Goal: Contribute content: Contribute content

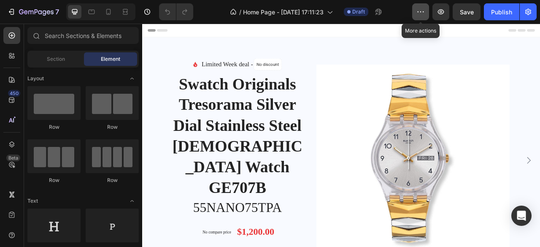
click at [422, 17] on button "button" at bounding box center [420, 11] width 17 height 17
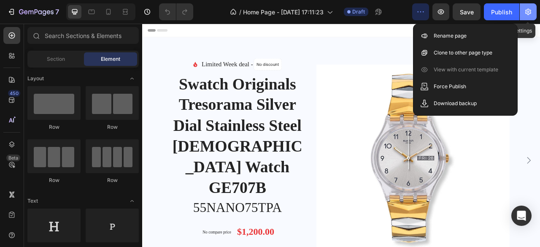
click at [529, 9] on icon "button" at bounding box center [528, 12] width 8 height 8
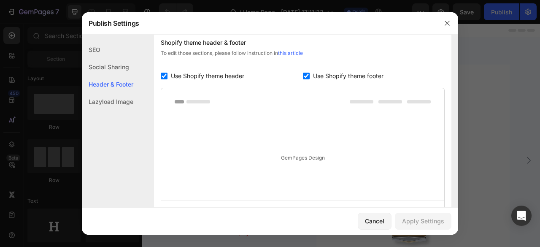
scroll to position [127, 0]
click at [446, 23] on icon "button" at bounding box center [447, 23] width 7 height 7
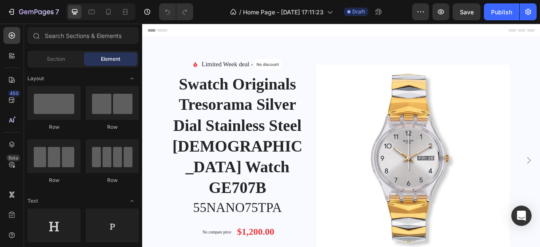
click at [357, 35] on div "Header" at bounding box center [395, 32] width 493 height 17
click at [54, 33] on input "text" at bounding box center [82, 35] width 111 height 17
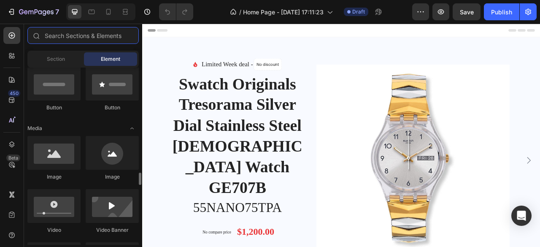
scroll to position [337, 0]
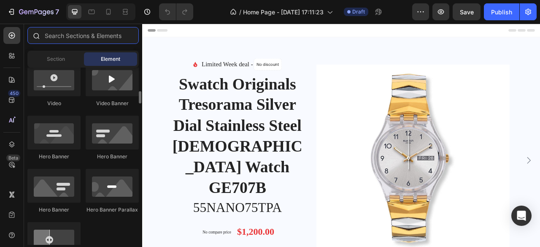
click at [83, 37] on input "text" at bounding box center [82, 35] width 111 height 17
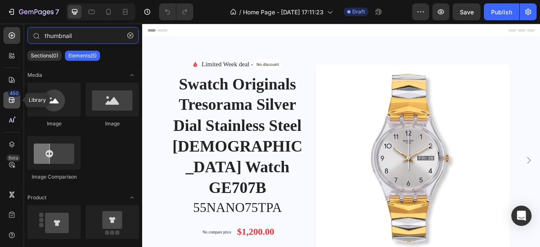
type input "thumbnail"
click at [13, 95] on div "450" at bounding box center [14, 93] width 12 height 7
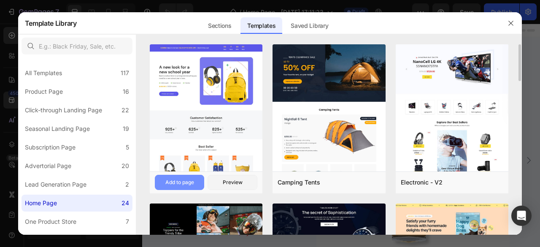
click at [179, 181] on div "Add to page" at bounding box center [179, 182] width 29 height 8
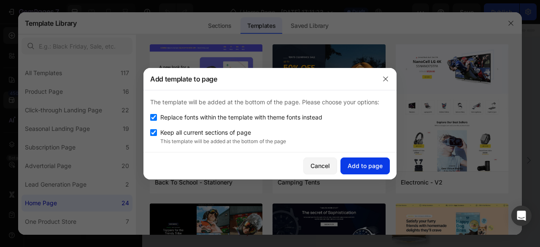
click at [369, 163] on div "Add to page" at bounding box center [364, 165] width 35 height 9
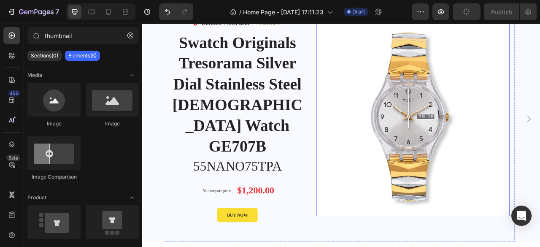
scroll to position [0, 0]
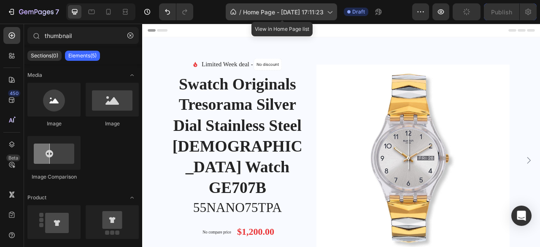
click at [307, 13] on span "Home Page - [DATE] 17:11:23" at bounding box center [283, 12] width 81 height 9
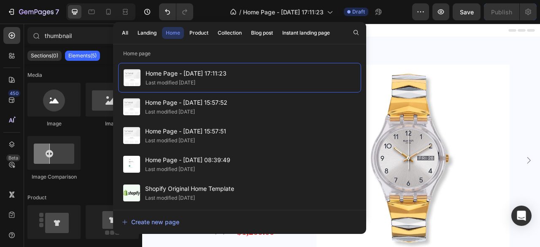
click at [393, 22] on div "7 Version history / Home Page - [DATE] 17:11:23 Draft Preview Save Publish" at bounding box center [270, 12] width 540 height 24
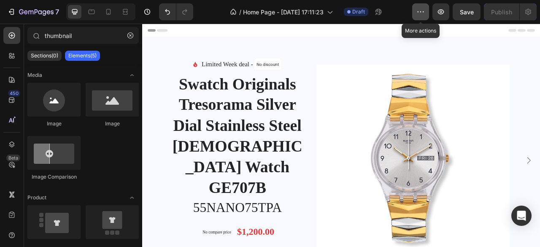
click at [423, 13] on icon "button" at bounding box center [420, 12] width 8 height 8
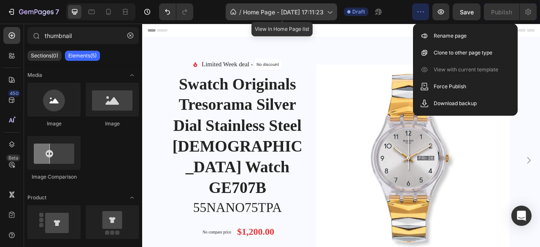
click at [232, 11] on icon at bounding box center [233, 12] width 8 height 8
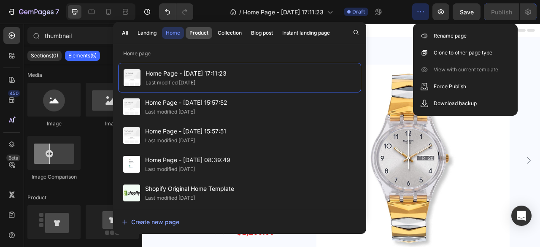
click at [192, 30] on div "Product" at bounding box center [198, 33] width 19 height 8
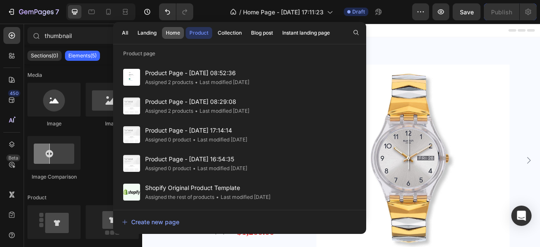
click at [168, 34] on div "Home" at bounding box center [173, 33] width 14 height 8
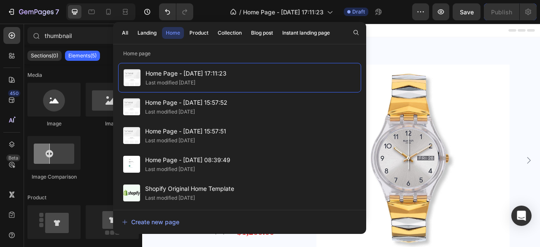
click at [519, 27] on div "Header" at bounding box center [395, 32] width 493 height 17
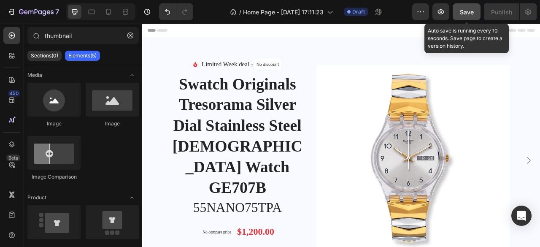
click at [463, 13] on span "Save" at bounding box center [467, 11] width 14 height 7
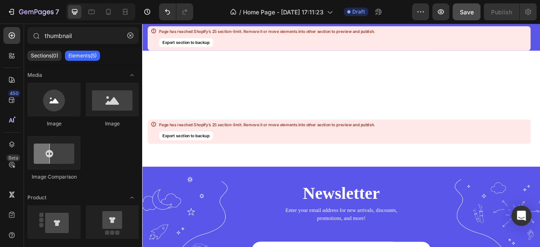
scroll to position [6776, 0]
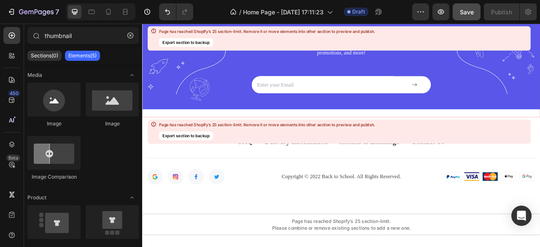
click at [539, 83] on div "Newsletter Heading Enter your email address for new arrivals, discounts, promot…" at bounding box center [395, 63] width 506 height 97
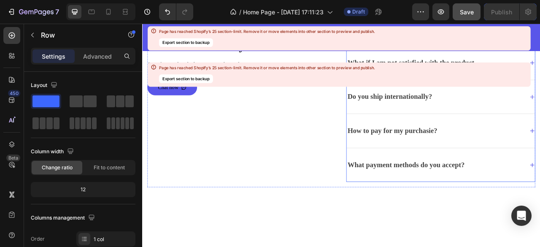
scroll to position [6443, 0]
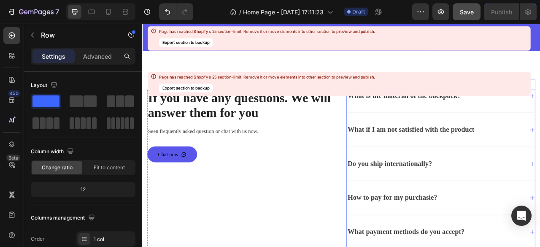
click at [345, 166] on div "Seen frequently asked question or chat with us now." at bounding box center [268, 160] width 240 height 12
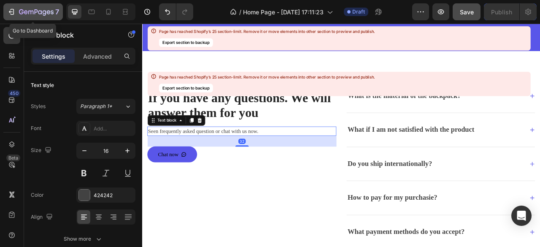
click at [15, 11] on icon "button" at bounding box center [11, 12] width 8 height 8
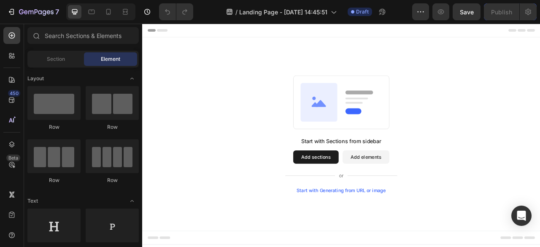
click at [434, 235] on div "Start with Generating from URL or image" at bounding box center [395, 235] width 113 height 7
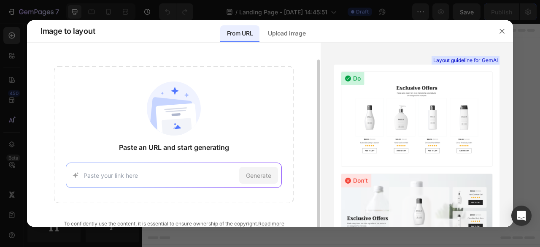
scroll to position [8, 0]
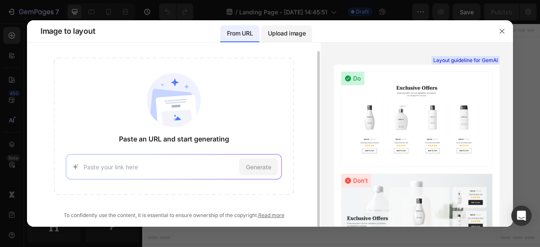
click at [288, 34] on p "Upload image" at bounding box center [287, 33] width 38 height 10
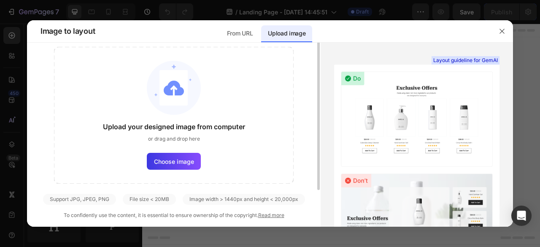
scroll to position [0, 0]
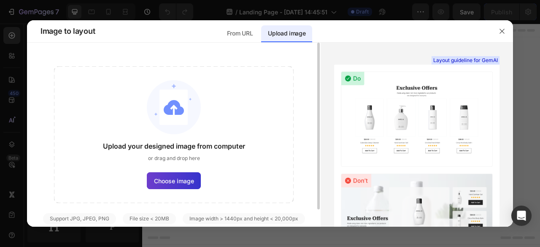
click at [181, 177] on span "Choose image" at bounding box center [174, 180] width 40 height 9
click at [0, 0] on input "Choose image" at bounding box center [0, 0] width 0 height 0
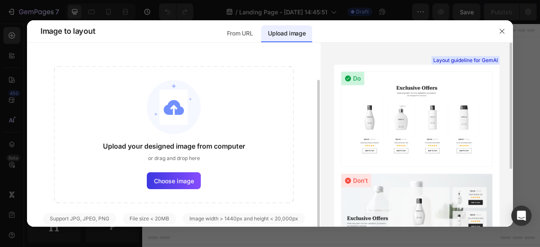
scroll to position [19, 0]
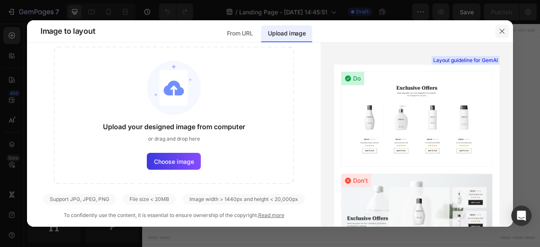
click at [499, 33] on icon "button" at bounding box center [501, 31] width 7 height 7
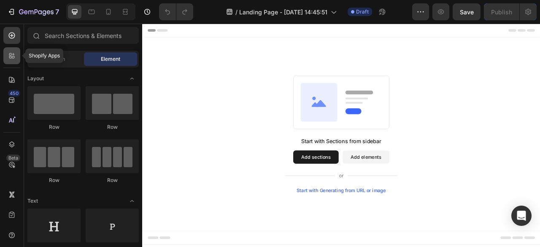
click at [11, 59] on icon at bounding box center [12, 55] width 8 height 8
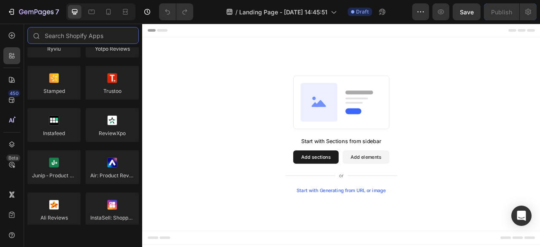
scroll to position [0, 0]
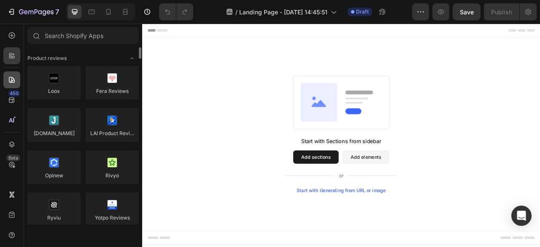
click at [14, 84] on div at bounding box center [11, 79] width 17 height 17
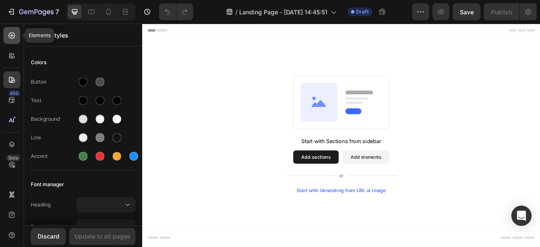
click at [12, 37] on icon at bounding box center [12, 35] width 8 height 8
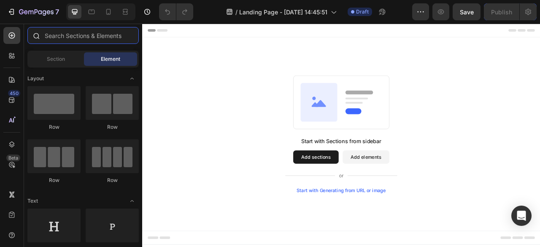
click at [97, 37] on input "text" at bounding box center [82, 35] width 111 height 17
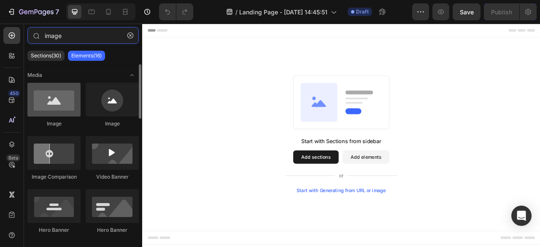
type input "image"
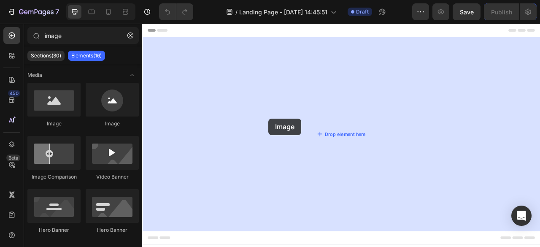
drag, startPoint x: 189, startPoint y: 120, endPoint x: 303, endPoint y: 139, distance: 115.1
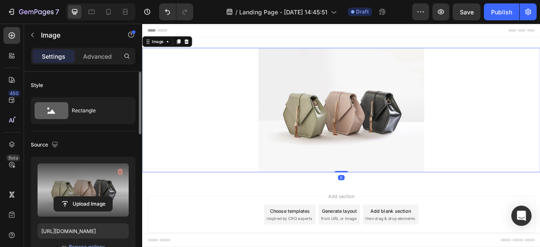
scroll to position [84, 0]
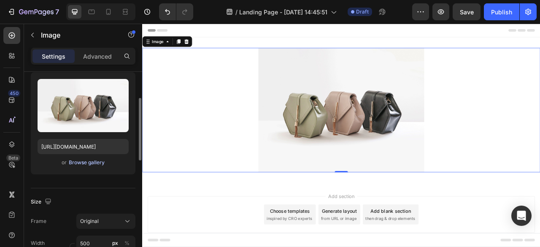
click at [86, 163] on div "Browse gallery" at bounding box center [87, 163] width 36 height 8
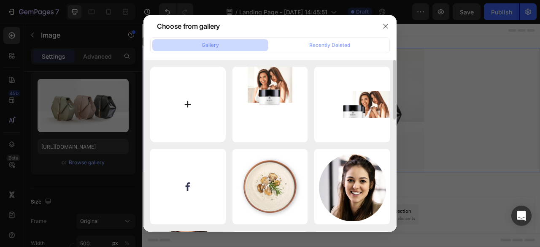
click at [178, 103] on input "file" at bounding box center [187, 104] width 75 height 75
type input "C:\fakepath\0c112b4668fb1e810b435744b2f3fe50.png"
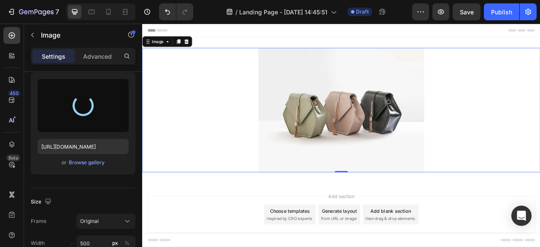
type input "https://cdn.shopify.com/s/files/1/0943/3894/1208/files/gempages_578435910102680…"
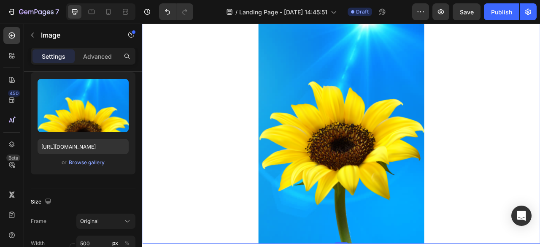
scroll to position [42, 0]
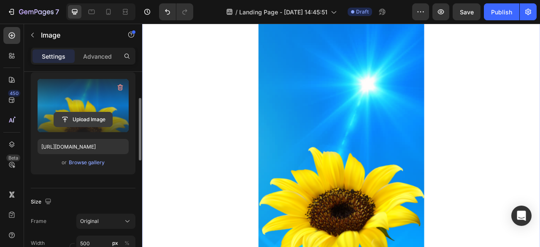
click at [66, 116] on input "file" at bounding box center [83, 119] width 58 height 14
click at [120, 87] on icon "button" at bounding box center [119, 87] width 1 height 3
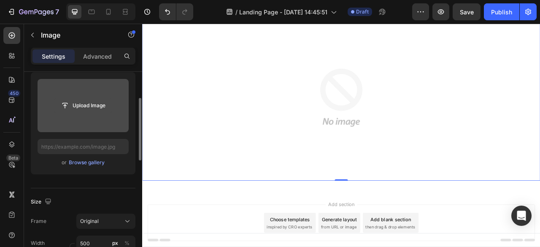
click at [92, 112] on button "Upload Image" at bounding box center [83, 105] width 59 height 15
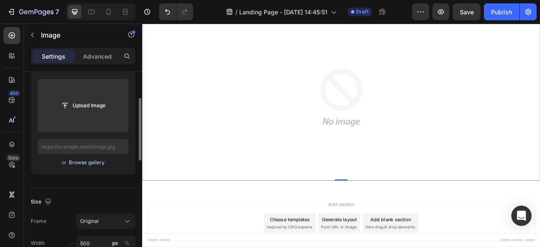
click at [100, 162] on div "Browse gallery" at bounding box center [87, 163] width 36 height 8
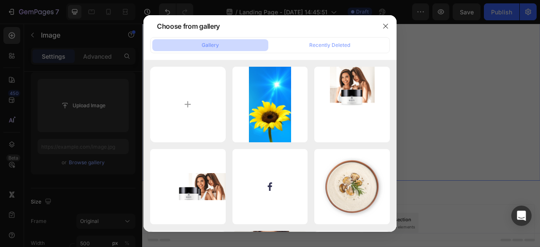
type input "C:\fakepath\products.rar"
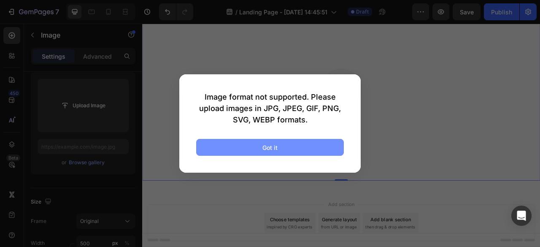
click at [300, 149] on button "Got it" at bounding box center [270, 147] width 148 height 17
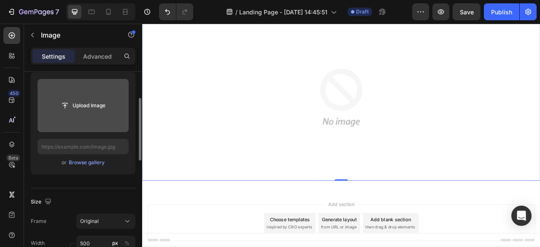
click at [101, 101] on input "file" at bounding box center [83, 105] width 58 height 14
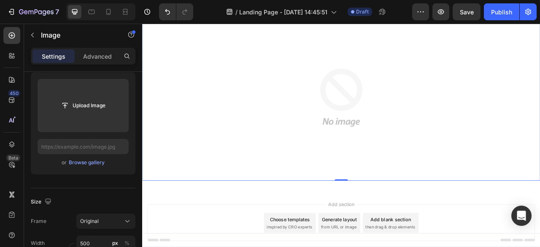
type input "C:\fakepath\578835369240298261.htm"
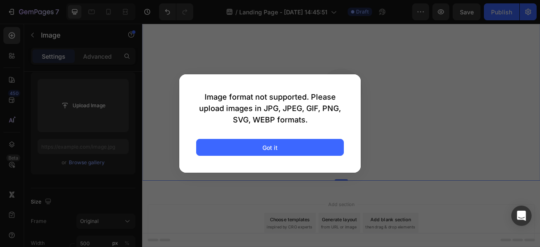
drag, startPoint x: 310, startPoint y: 151, endPoint x: 396, endPoint y: 109, distance: 95.4
click at [310, 149] on button "Got it" at bounding box center [270, 147] width 148 height 17
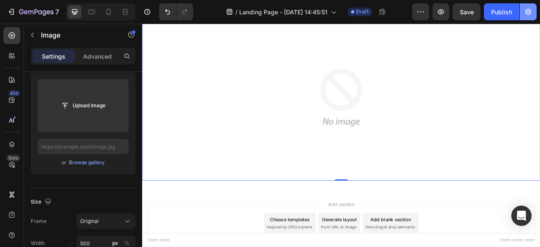
click at [528, 14] on icon "button" at bounding box center [528, 12] width 6 height 6
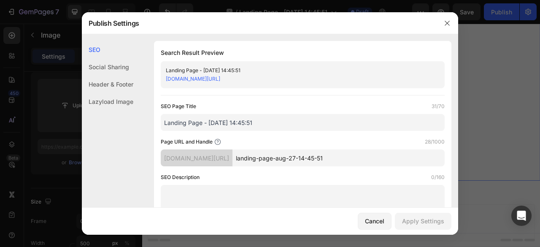
click at [120, 75] on div "Social Sharing" at bounding box center [107, 83] width 51 height 17
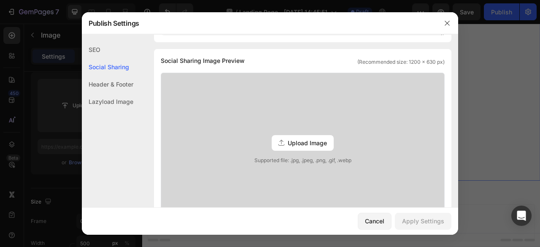
scroll to position [193, 0]
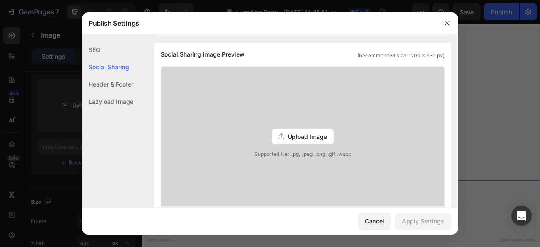
click at [303, 132] on span "Upload Image" at bounding box center [307, 136] width 39 height 9
click at [0, 0] on input "Upload Image Supported file: .jpg, .jpeg, .png, .gif, .webp" at bounding box center [0, 0] width 0 height 0
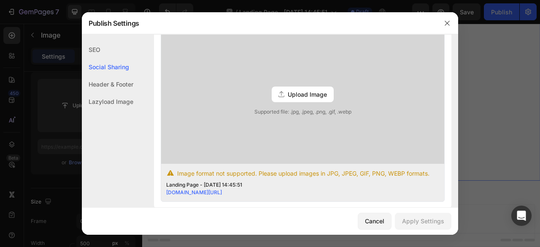
click at [305, 91] on span "Upload Image" at bounding box center [307, 94] width 39 height 9
click at [0, 0] on input "Upload Image Supported file: .jpg, .jpeg, .png, .gif, .webp" at bounding box center [0, 0] width 0 height 0
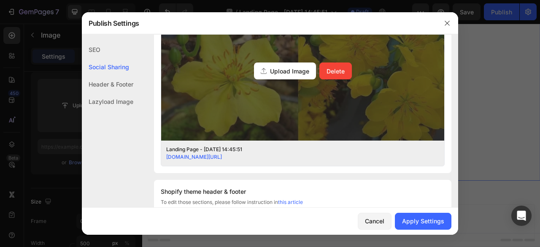
scroll to position [277, 0]
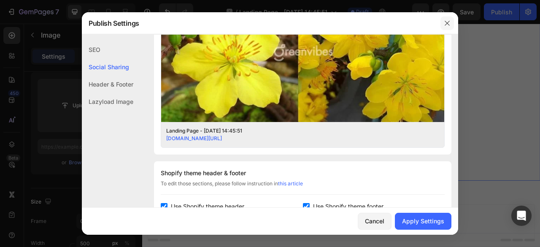
click at [448, 24] on icon "button" at bounding box center [446, 23] width 5 height 5
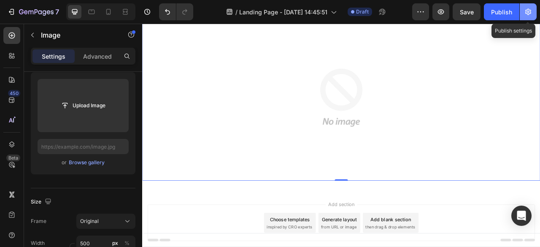
click at [532, 12] on button "button" at bounding box center [527, 11] width 17 height 17
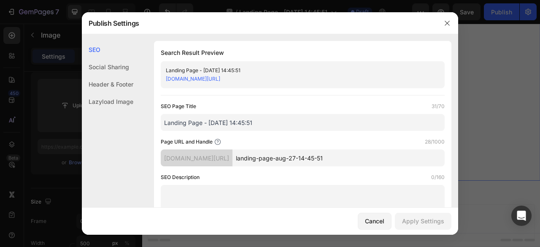
click at [125, 75] on div "Social Sharing" at bounding box center [107, 83] width 51 height 17
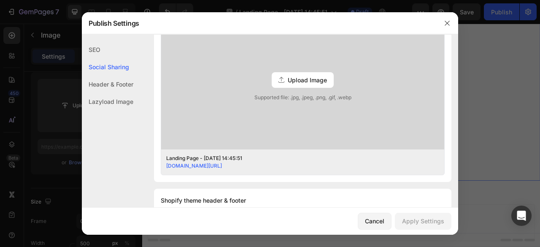
scroll to position [235, 0]
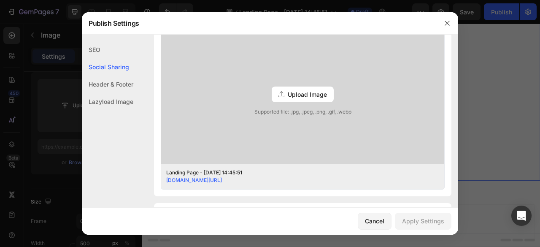
click at [311, 95] on span "Upload Image" at bounding box center [307, 94] width 39 height 9
click at [0, 0] on input "Upload Image Supported file: .jpg, .jpeg, .png, .gif, .webp" at bounding box center [0, 0] width 0 height 0
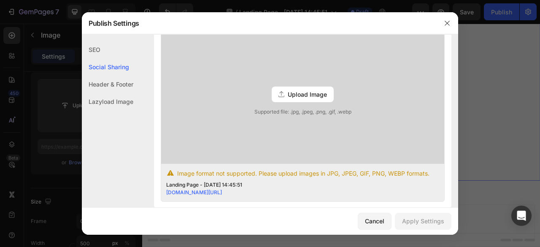
scroll to position [277, 0]
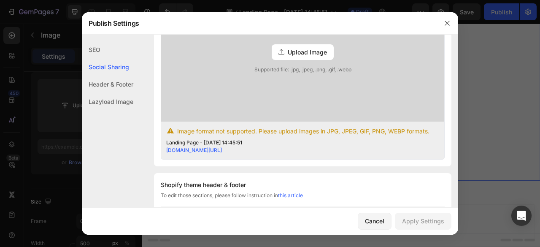
click at [328, 132] on span "Image format not supported. Please upload images in JPG, JPEG, GIF, PNG, WEBP f…" at bounding box center [303, 131] width 252 height 9
click at [105, 27] on img at bounding box center [52, 23] width 105 height 7
click at [448, 24] on icon "button" at bounding box center [446, 23] width 5 height 5
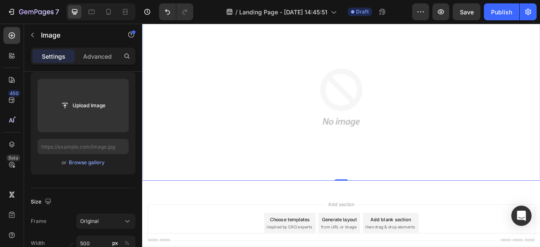
click at [5, 10] on button "X" at bounding box center [2, 5] width 5 height 10
click at [526, 12] on icon "button" at bounding box center [528, 12] width 8 height 8
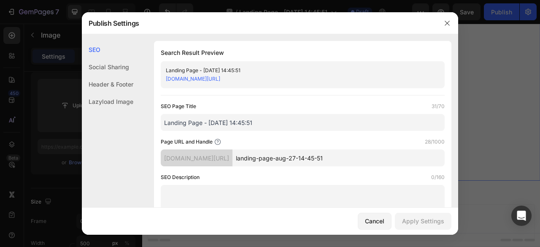
click at [109, 75] on div "Social Sharing" at bounding box center [107, 83] width 51 height 17
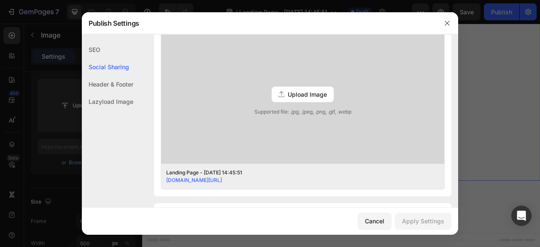
scroll to position [193, 0]
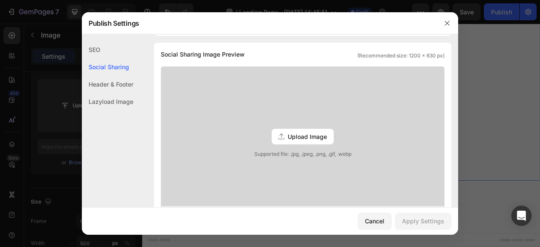
click at [303, 135] on span "Upload Image" at bounding box center [307, 136] width 39 height 9
click at [0, 0] on input "Upload Image Supported file: .jpg, .jpeg, .png, .gif, .webp" at bounding box center [0, 0] width 0 height 0
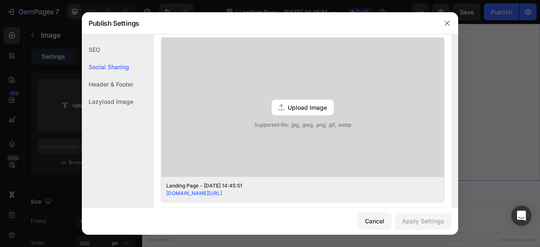
scroll to position [235, 0]
